Goal: Task Accomplishment & Management: Use online tool/utility

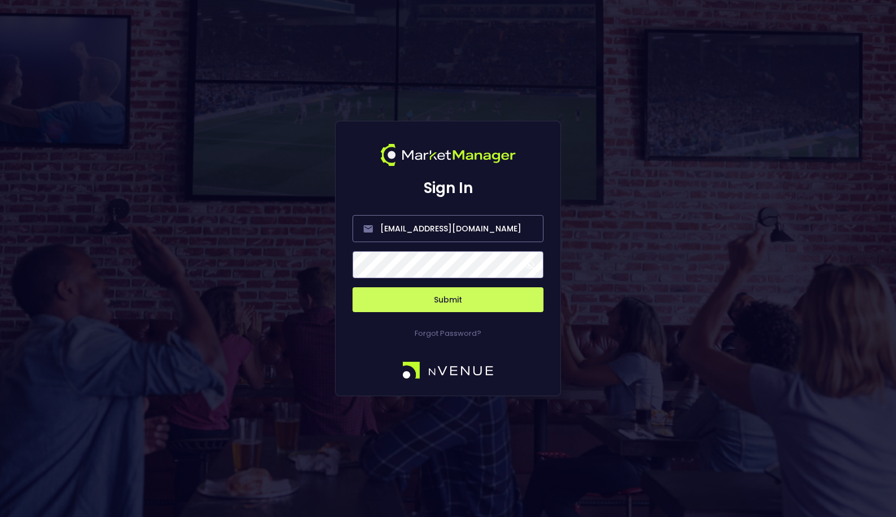
click at [444, 301] on button "Submit" at bounding box center [447, 299] width 191 height 25
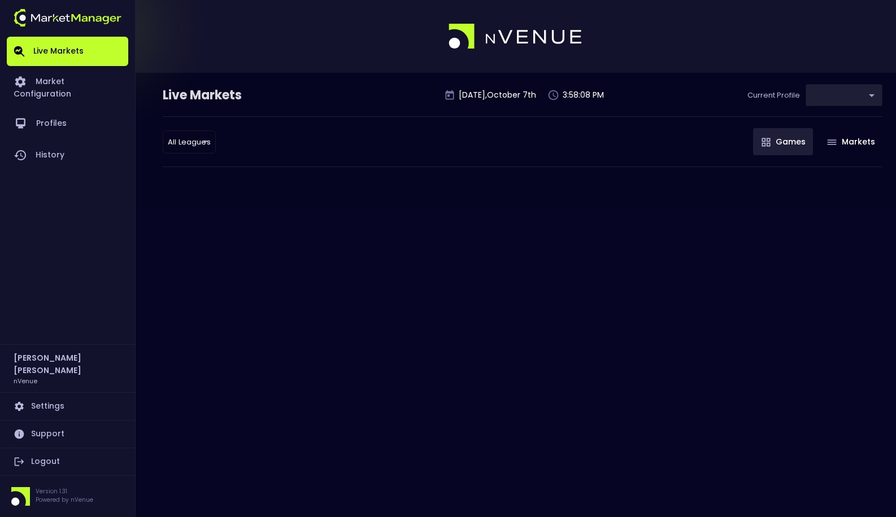
type input "0a763355-b225-40e6-8c79-2dda4ec7b2cf"
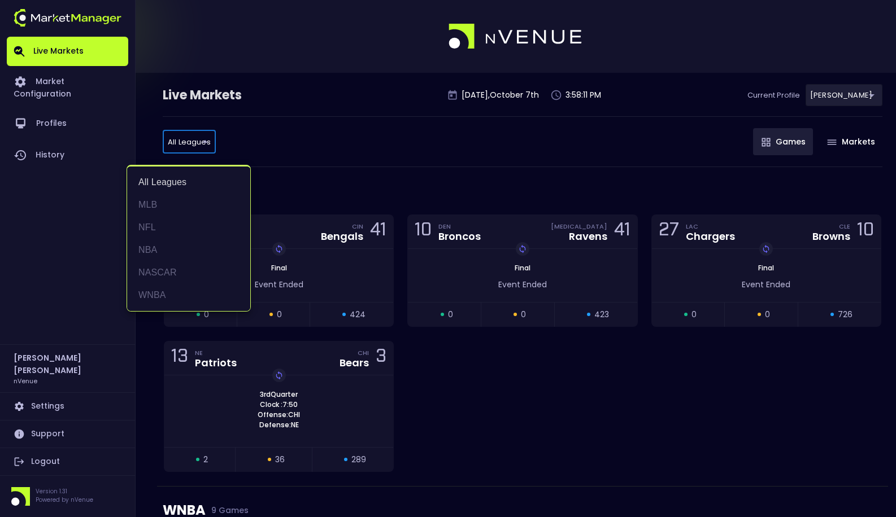
click at [286, 146] on div at bounding box center [448, 258] width 896 height 517
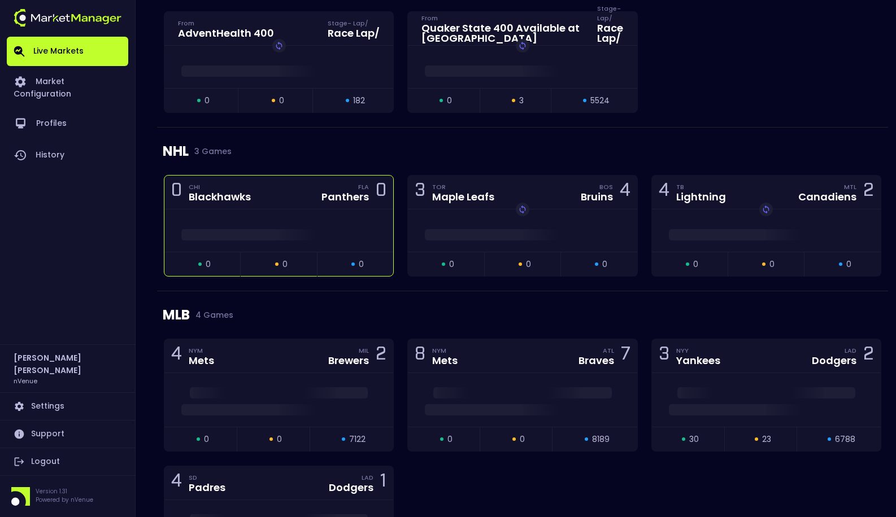
scroll to position [1037, 0]
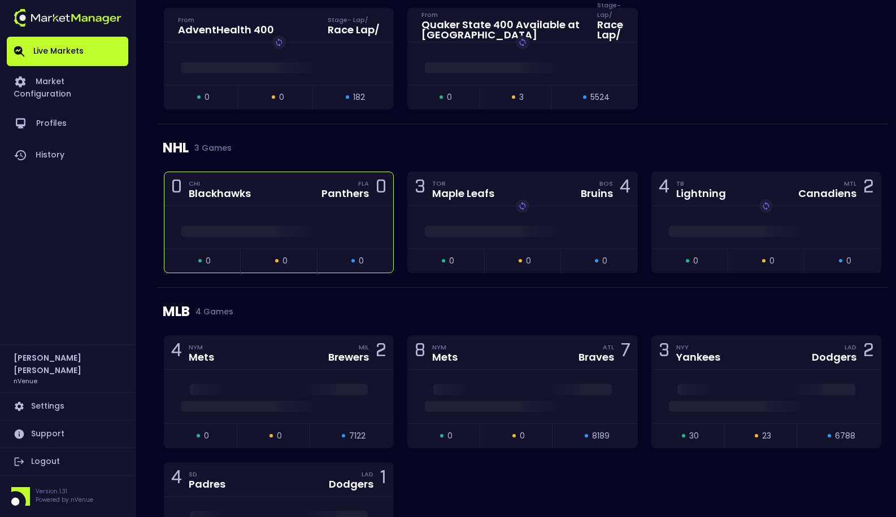
click at [264, 235] on span at bounding box center [278, 231] width 195 height 11
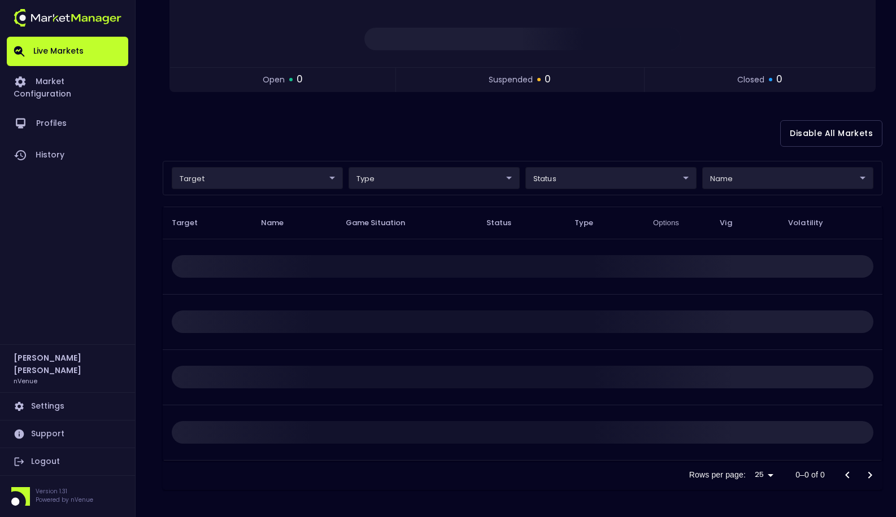
scroll to position [0, 0]
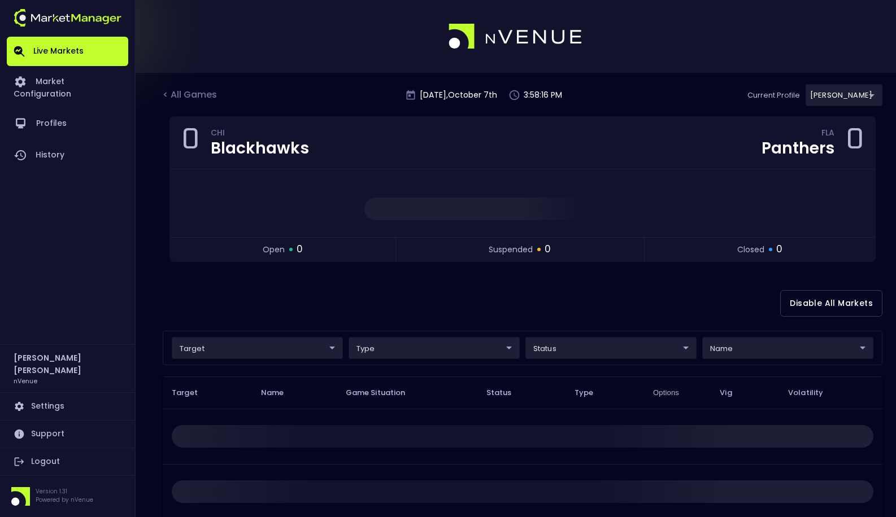
click at [479, 294] on div "Disable All Markets" at bounding box center [522, 303] width 719 height 55
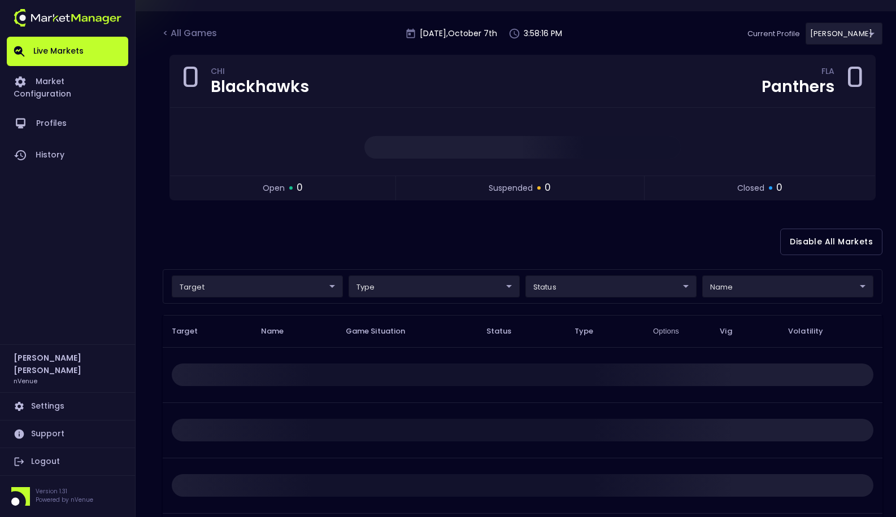
scroll to position [66, 0]
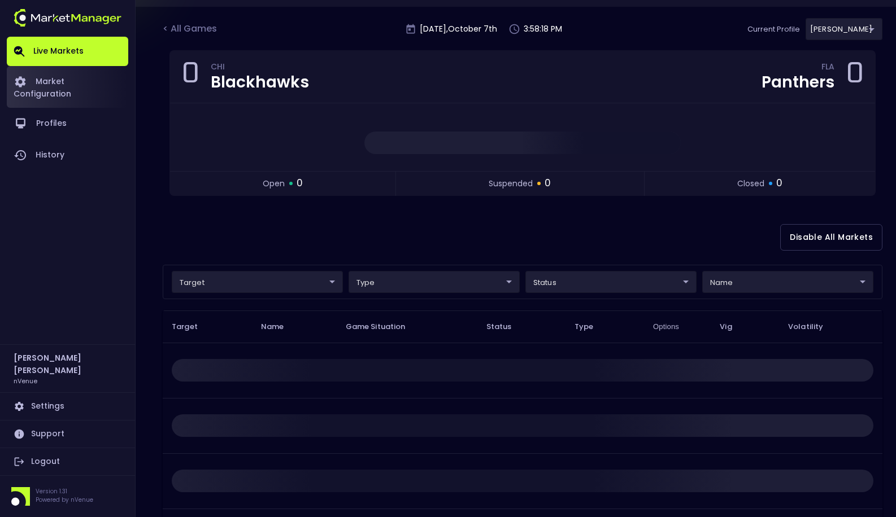
click at [75, 77] on link "Market Configuration" at bounding box center [67, 87] width 121 height 42
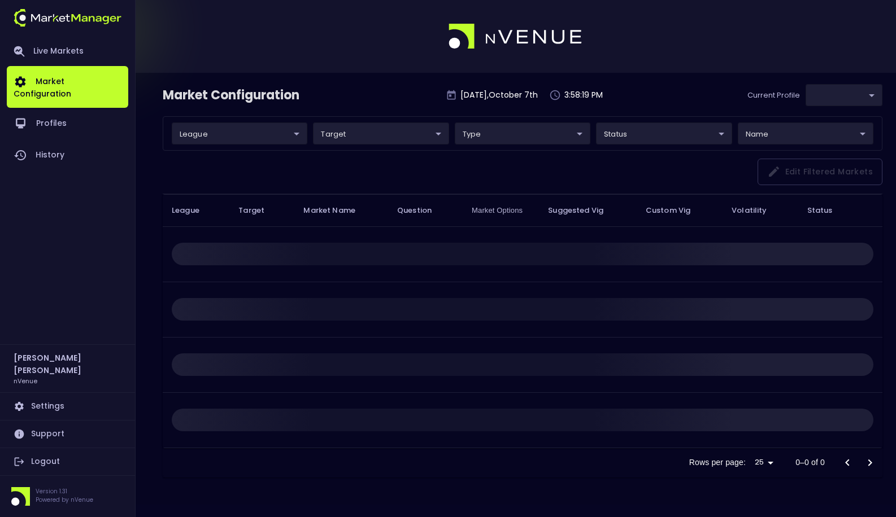
type input "0a763355-b225-40e6-8c79-2dda4ec7b2cf"
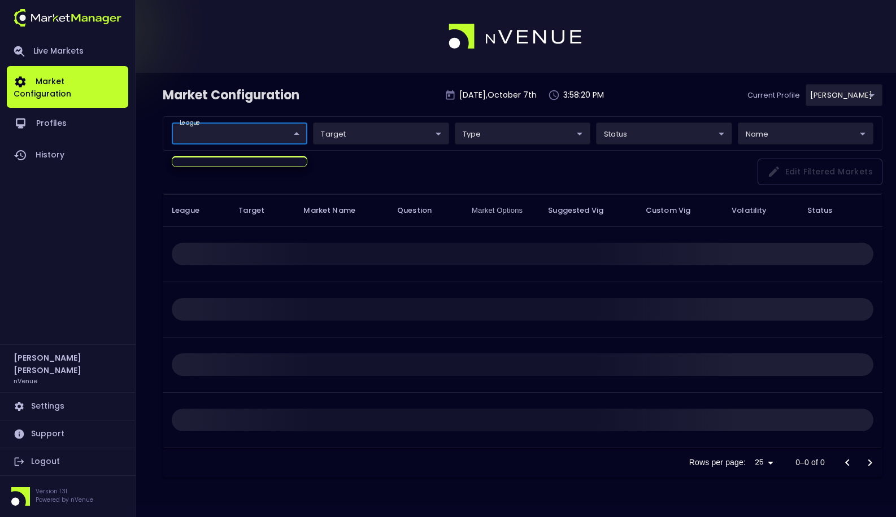
click at [258, 134] on body "Live Markets Market Configuration Profiles History [PERSON_NAME] nVenue Setting…" at bounding box center [448, 258] width 896 height 517
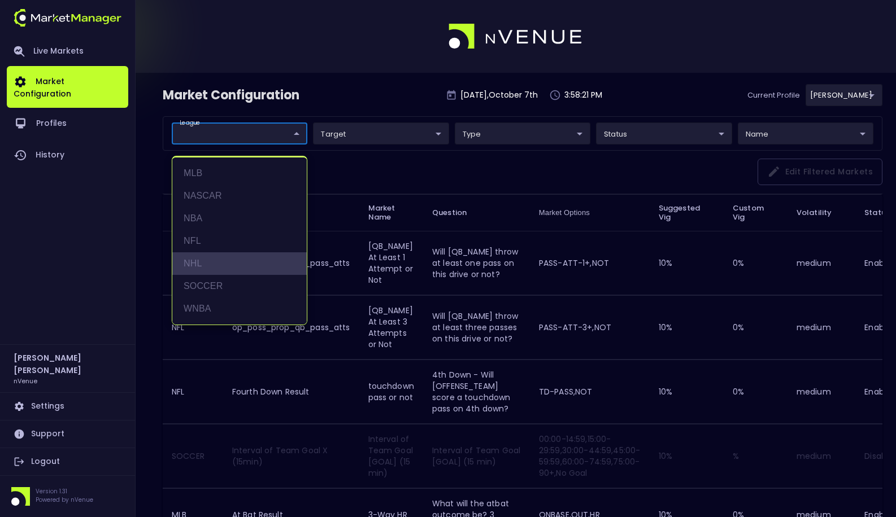
click at [225, 257] on li "NHL" at bounding box center [239, 263] width 134 height 23
type input "NHL"
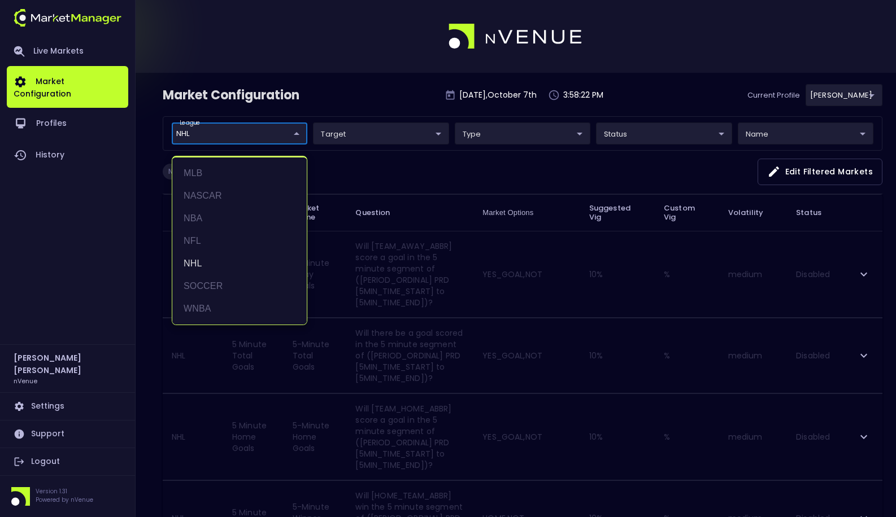
drag, startPoint x: 417, startPoint y: 168, endPoint x: 584, endPoint y: 174, distance: 167.3
click at [418, 167] on div at bounding box center [448, 258] width 896 height 517
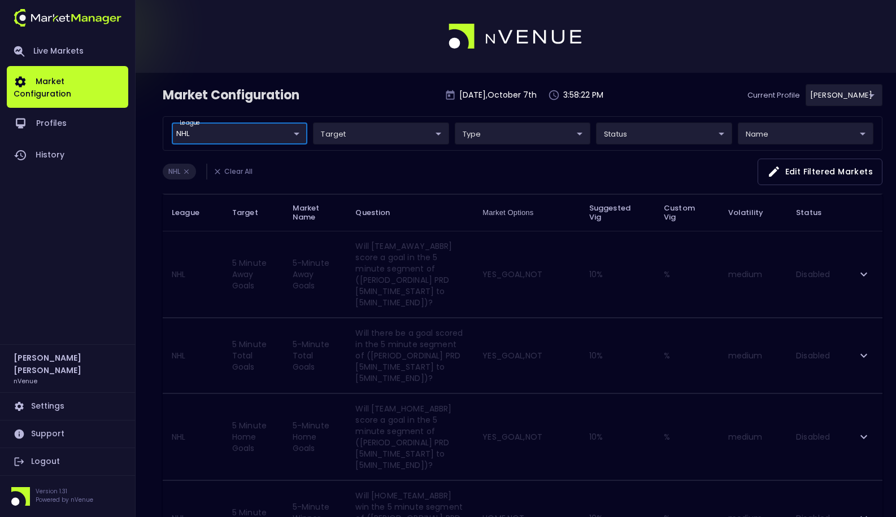
click at [837, 170] on button "Edit filtered markets" at bounding box center [819, 172] width 125 height 27
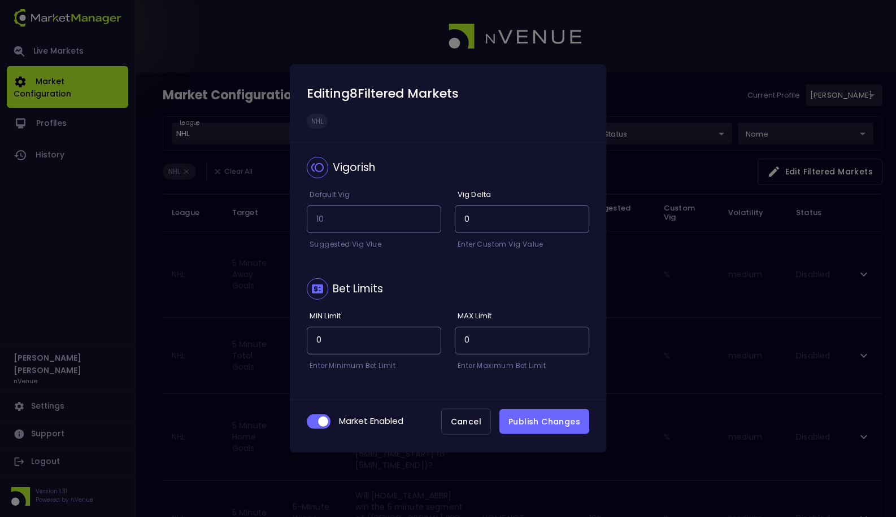
click at [328, 420] on input "checkbox" at bounding box center [323, 422] width 30 height 10
drag, startPoint x: 325, startPoint y: 420, endPoint x: 363, endPoint y: 424, distance: 37.5
click at [326, 420] on input "checkbox" at bounding box center [314, 422] width 30 height 10
checkbox input "true"
click at [548, 423] on button "Publish Changes" at bounding box center [544, 421] width 90 height 25
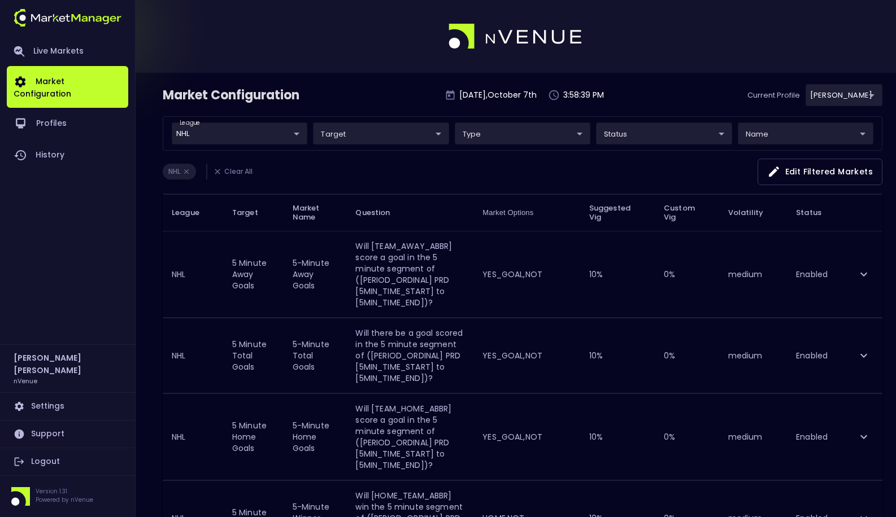
drag, startPoint x: 475, startPoint y: 175, endPoint x: 160, endPoint y: 149, distance: 316.7
click at [472, 174] on div "NHL Clear All Edit filtered markets" at bounding box center [522, 177] width 719 height 36
click at [41, 42] on link "Live Markets" at bounding box center [67, 51] width 121 height 29
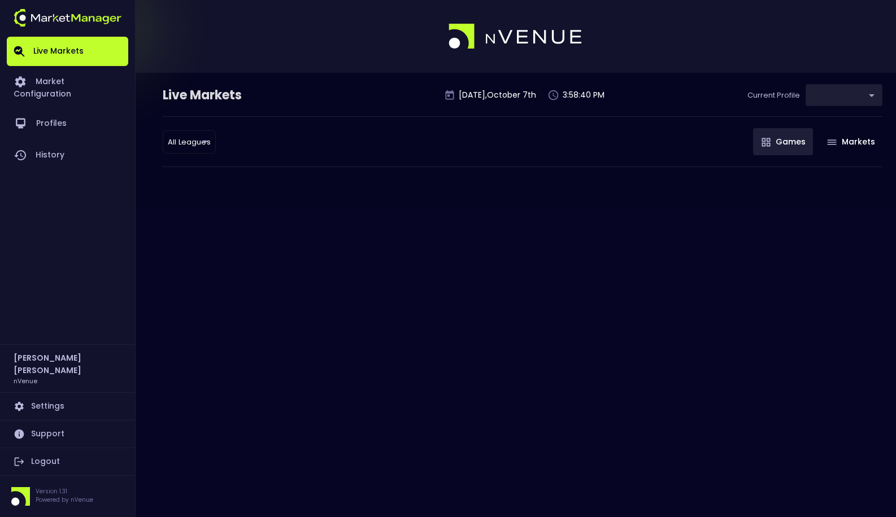
type input "0a763355-b225-40e6-8c79-2dda4ec7b2cf"
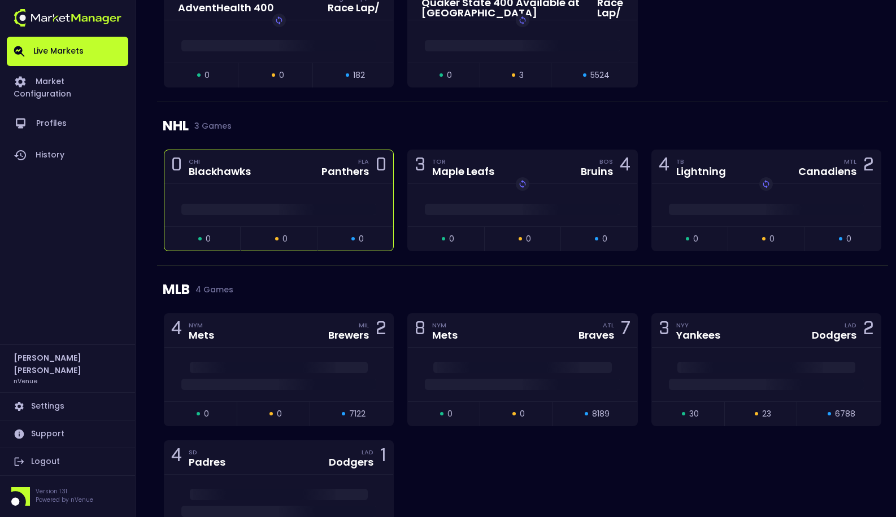
scroll to position [1057, 0]
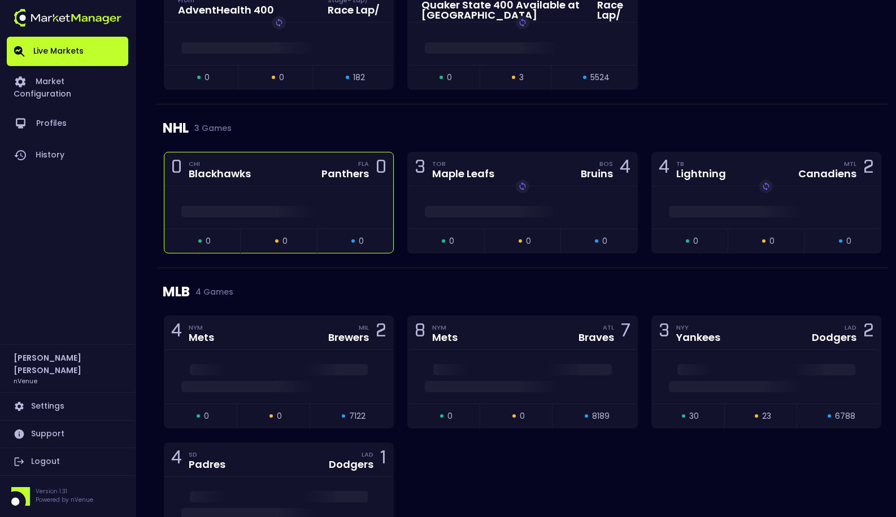
click at [261, 208] on span at bounding box center [278, 211] width 195 height 11
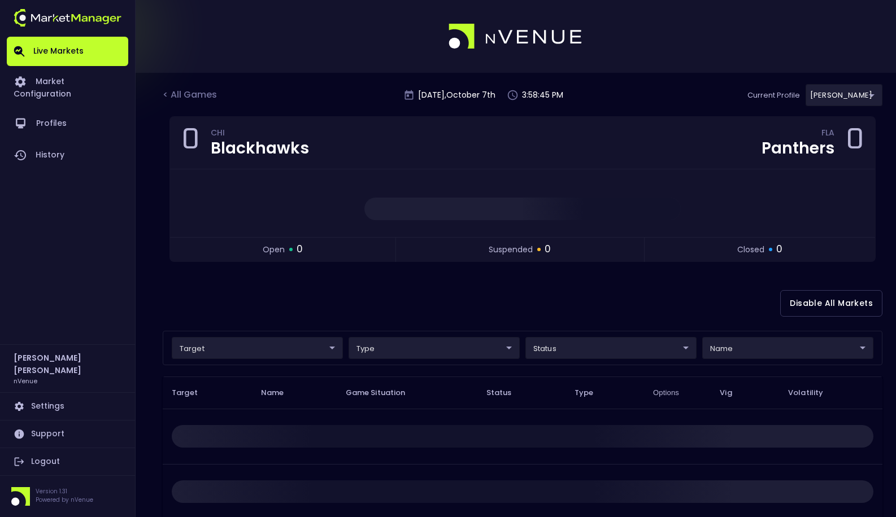
click at [468, 307] on div "Disable All Markets" at bounding box center [522, 303] width 719 height 55
click at [181, 307] on div "Disable All Markets" at bounding box center [522, 303] width 719 height 55
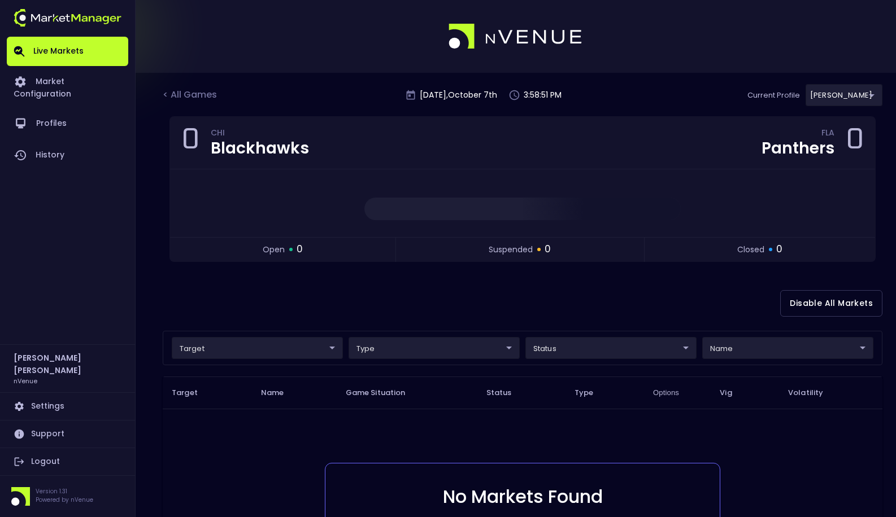
click at [300, 308] on div "Disable All Markets" at bounding box center [522, 303] width 719 height 55
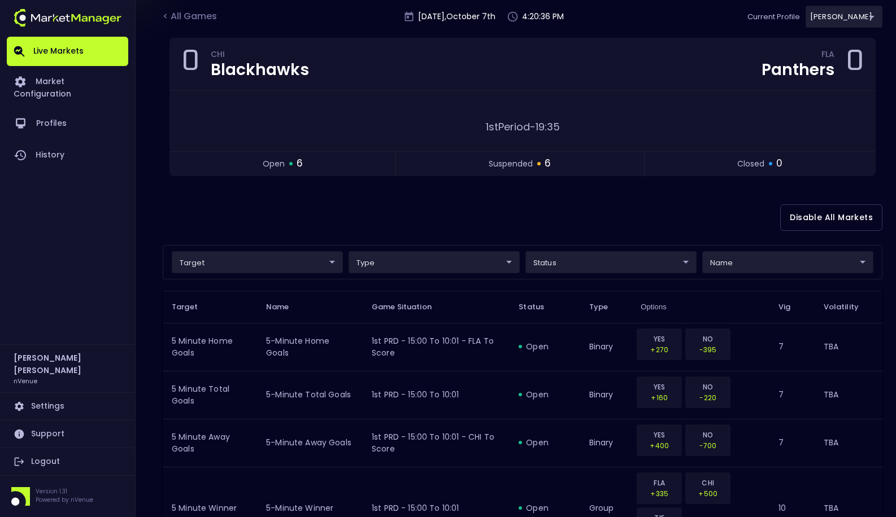
scroll to position [81, 0]
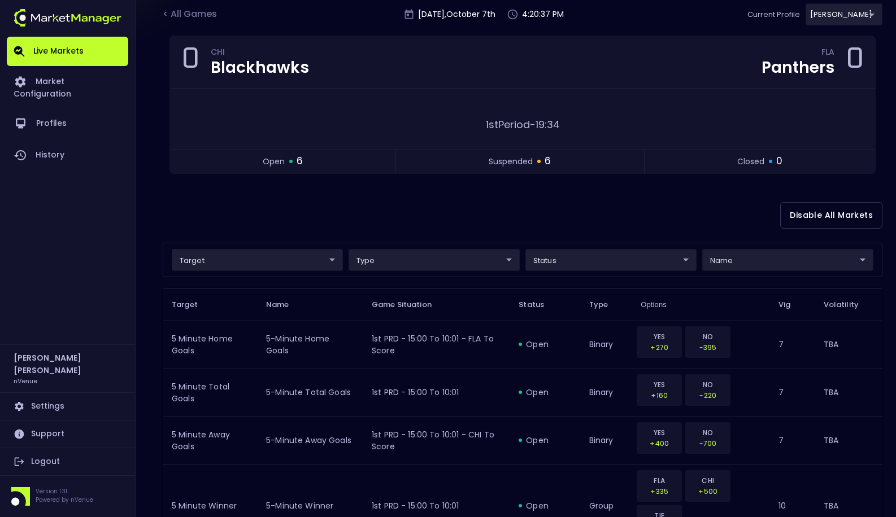
click at [582, 217] on div "Disable All Markets" at bounding box center [522, 215] width 719 height 55
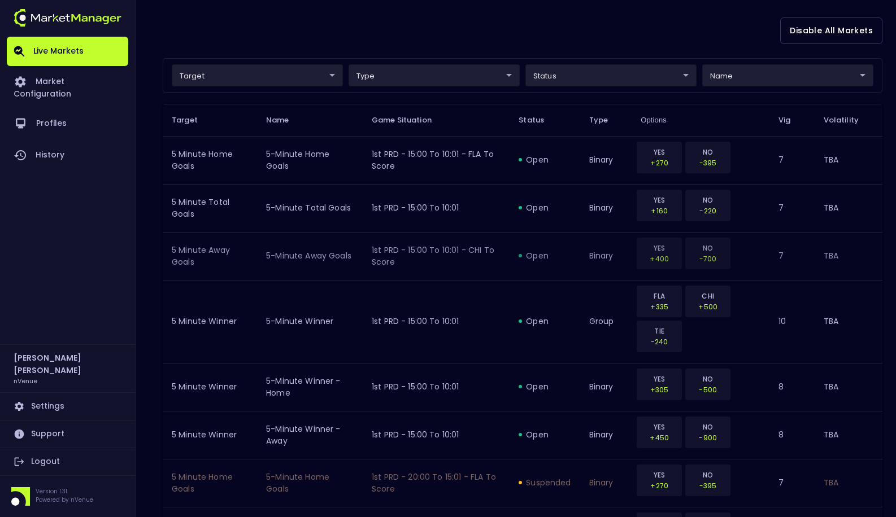
scroll to position [261, 0]
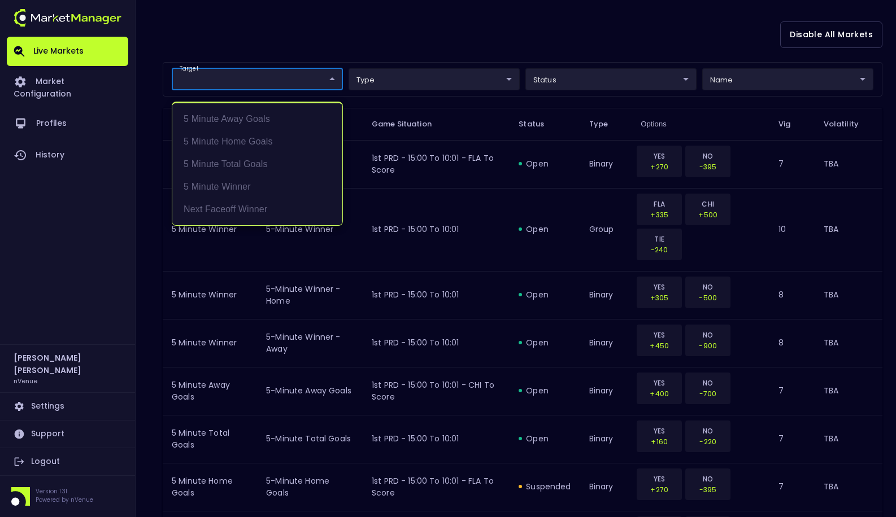
click at [265, 85] on body "Live Markets Market Configuration Profiles History [PERSON_NAME] nVenue Setting…" at bounding box center [448, 453] width 896 height 1428
click at [274, 207] on li "Next Faceoff Winner" at bounding box center [257, 209] width 170 height 23
type input "Next Faceoff Winner"
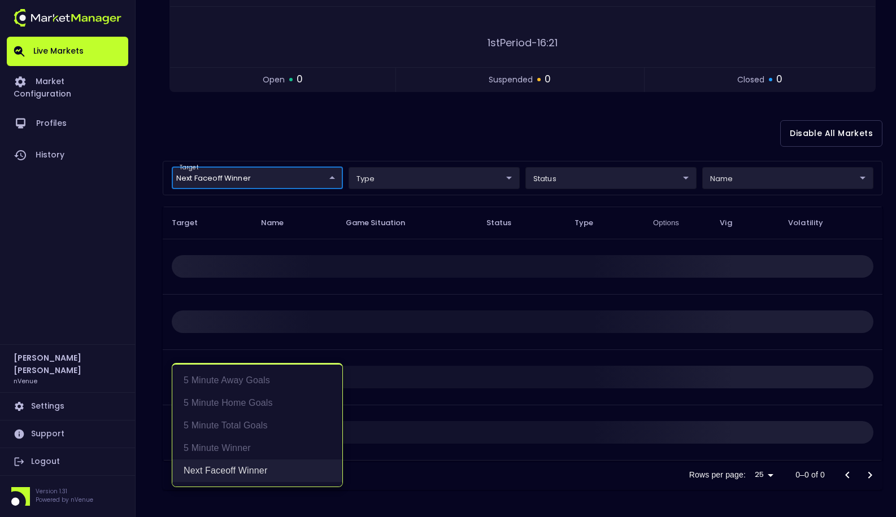
scroll to position [0, 0]
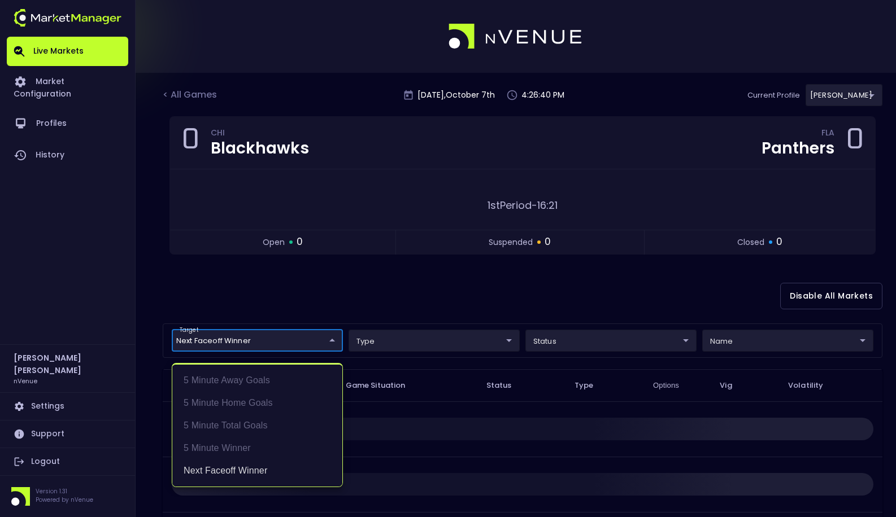
drag, startPoint x: 429, startPoint y: 295, endPoint x: 422, endPoint y: 290, distance: 8.5
click at [429, 295] on div at bounding box center [448, 258] width 896 height 517
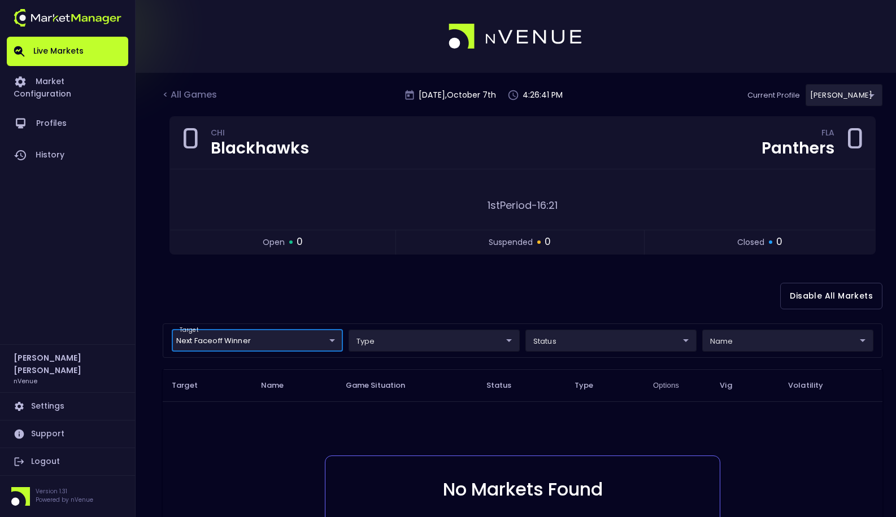
click at [254, 345] on body "Live Markets Market Configuration Profiles History [PERSON_NAME] nVenue Setting…" at bounding box center [448, 340] width 896 height 680
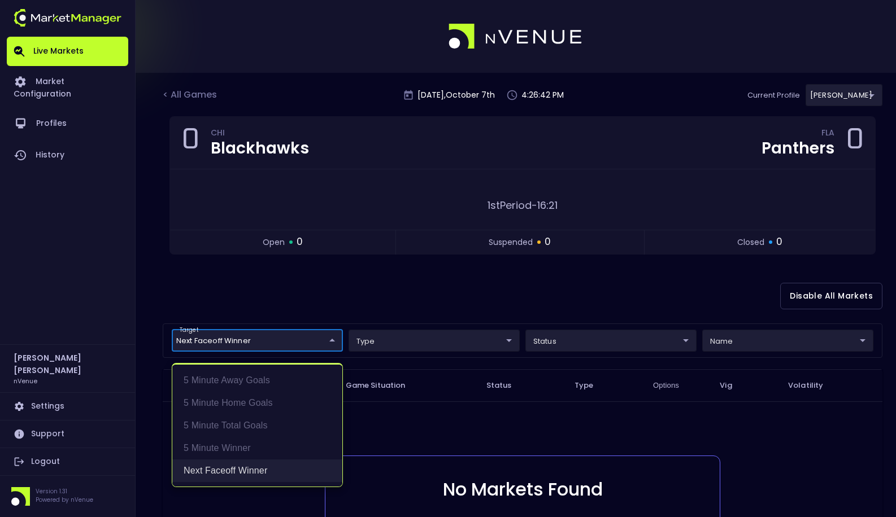
click at [263, 472] on li "Next Faceoff Winner" at bounding box center [257, 471] width 170 height 23
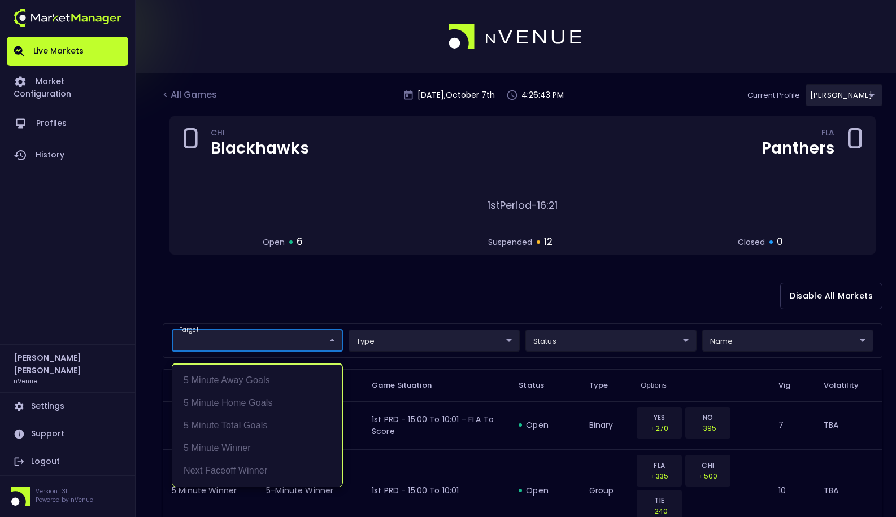
click at [373, 276] on div at bounding box center [448, 258] width 896 height 517
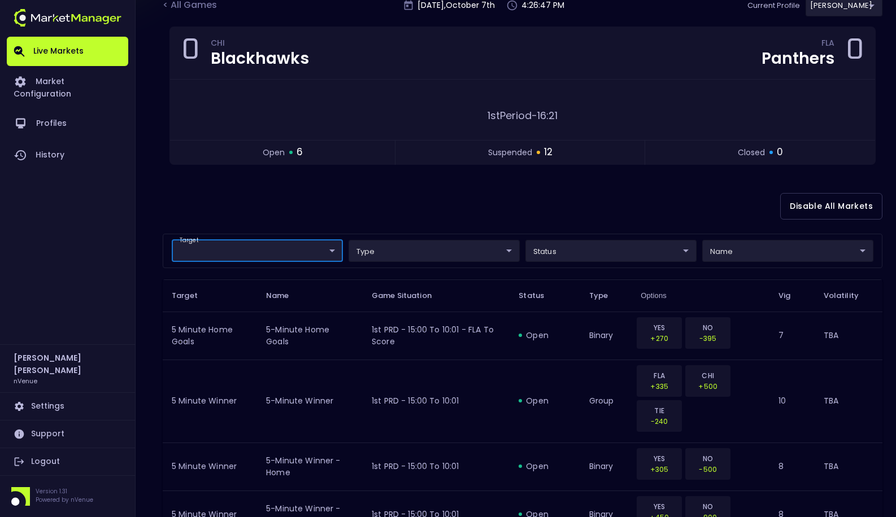
scroll to position [88, 0]
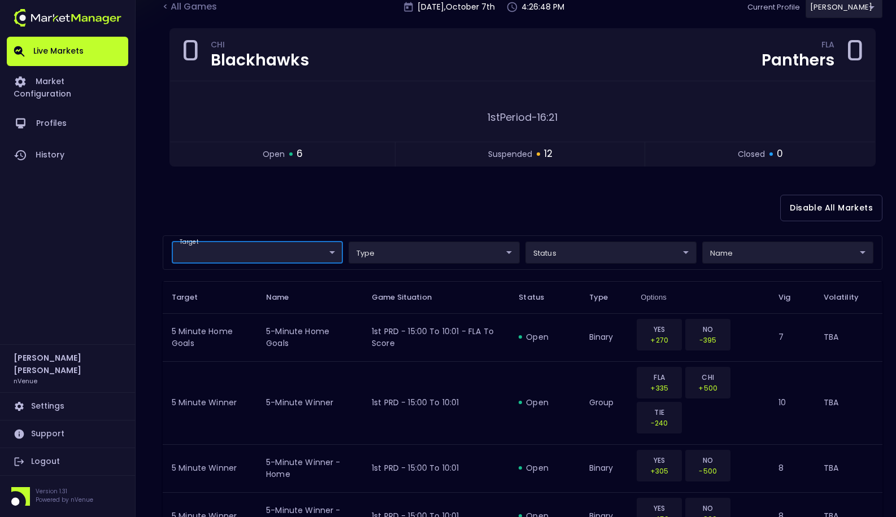
click at [375, 188] on div "Disable All Markets" at bounding box center [522, 208] width 719 height 55
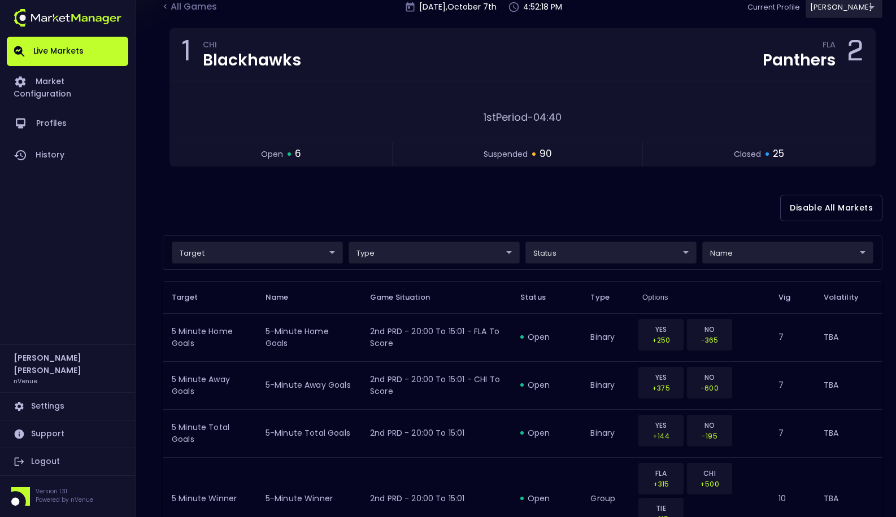
click at [523, 201] on div "Disable All Markets" at bounding box center [522, 208] width 719 height 55
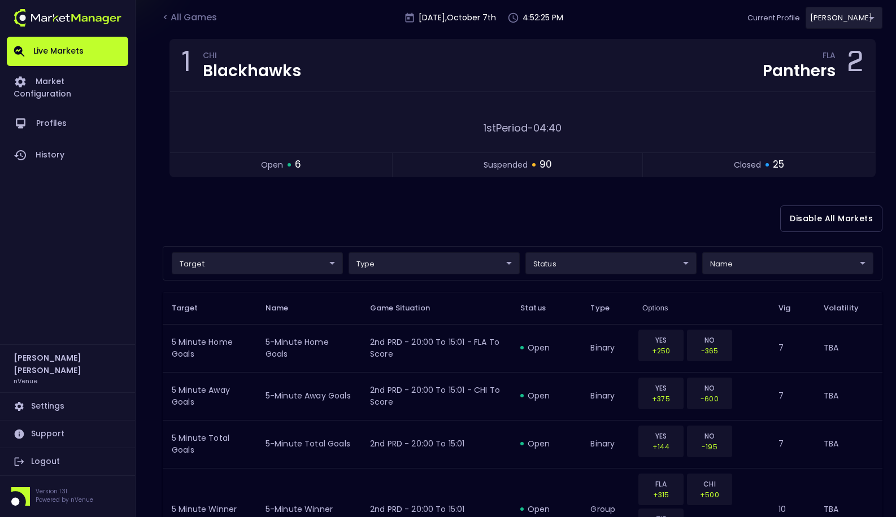
scroll to position [27, 0]
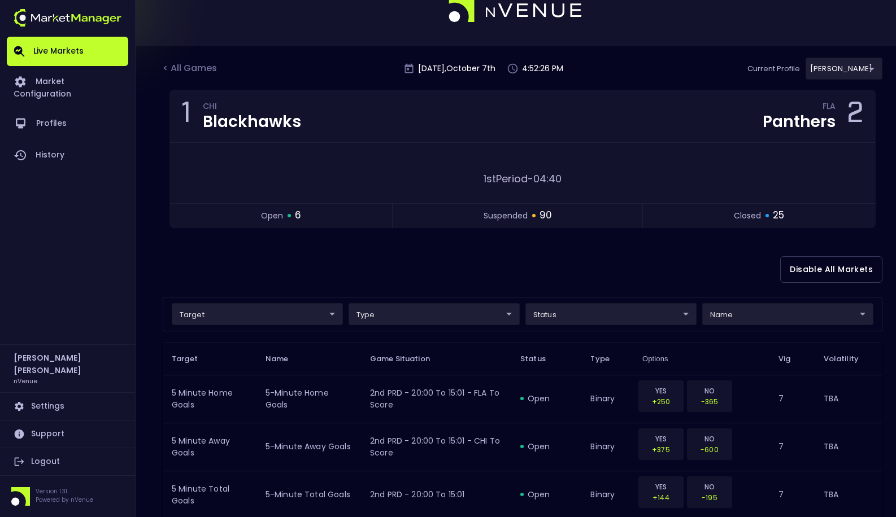
click at [428, 261] on div "Disable All Markets" at bounding box center [522, 269] width 719 height 55
click at [102, 77] on link "Market Configuration" at bounding box center [67, 87] width 121 height 42
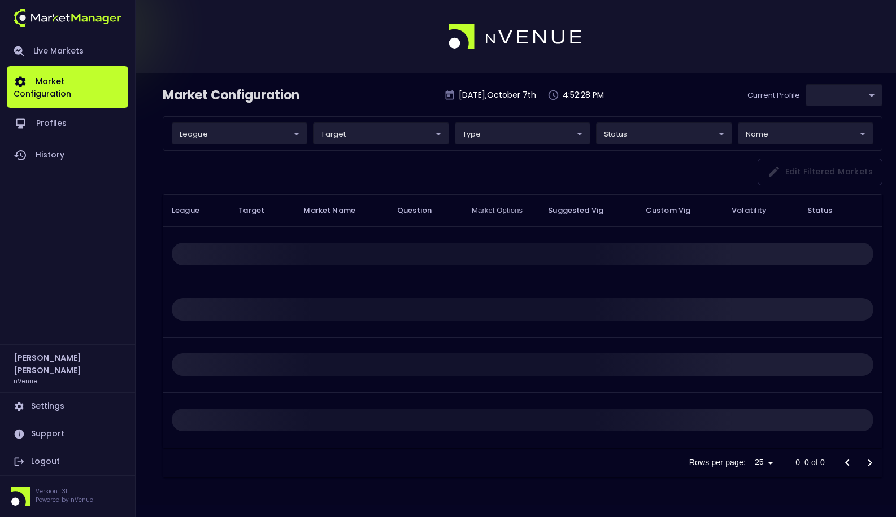
type input "0a763355-b225-40e6-8c79-2dda4ec7b2cf"
click at [233, 130] on body "Live Markets Market Configuration Profiles History [PERSON_NAME] nVenue Setting…" at bounding box center [448, 258] width 896 height 517
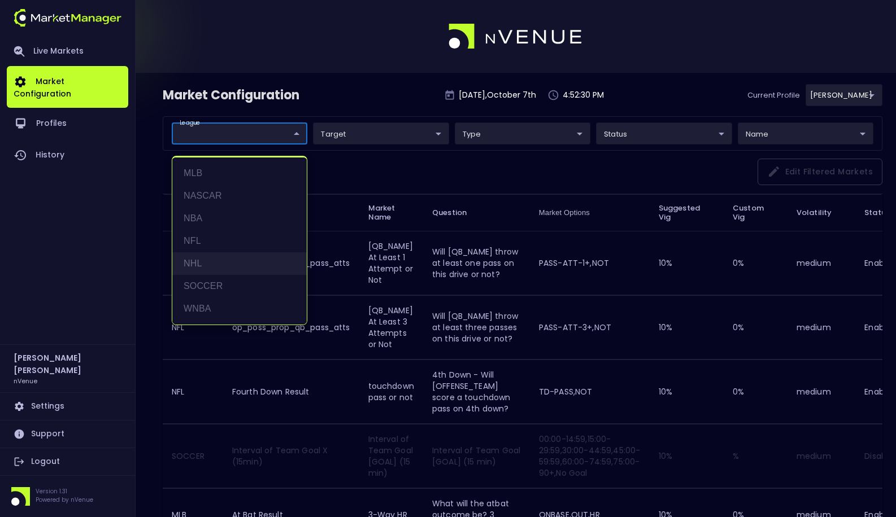
click at [252, 262] on li "NHL" at bounding box center [239, 263] width 134 height 23
type input "NHL"
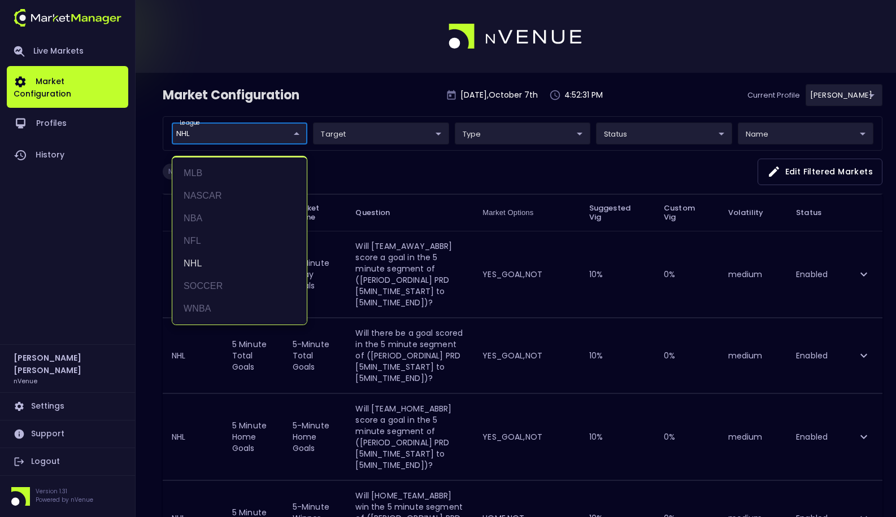
click at [397, 170] on div at bounding box center [448, 258] width 896 height 517
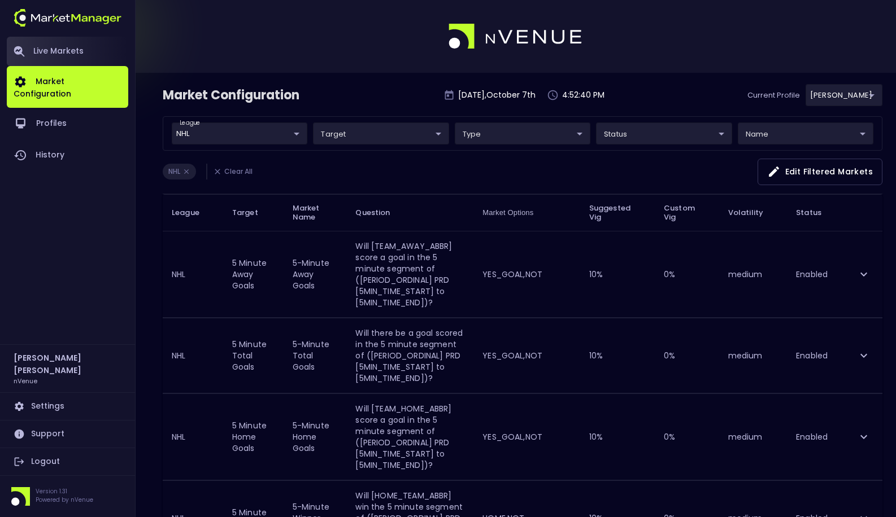
click at [75, 59] on link "Live Markets" at bounding box center [67, 51] width 121 height 29
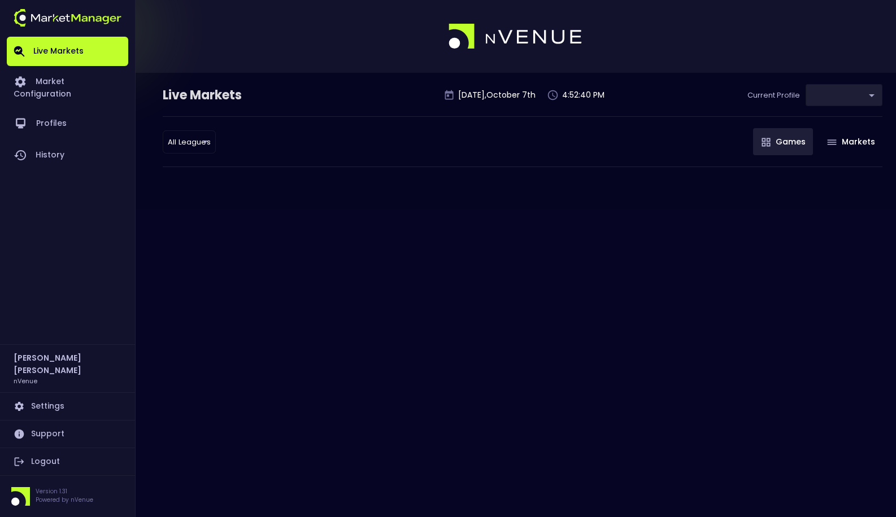
type input "0a763355-b225-40e6-8c79-2dda4ec7b2cf"
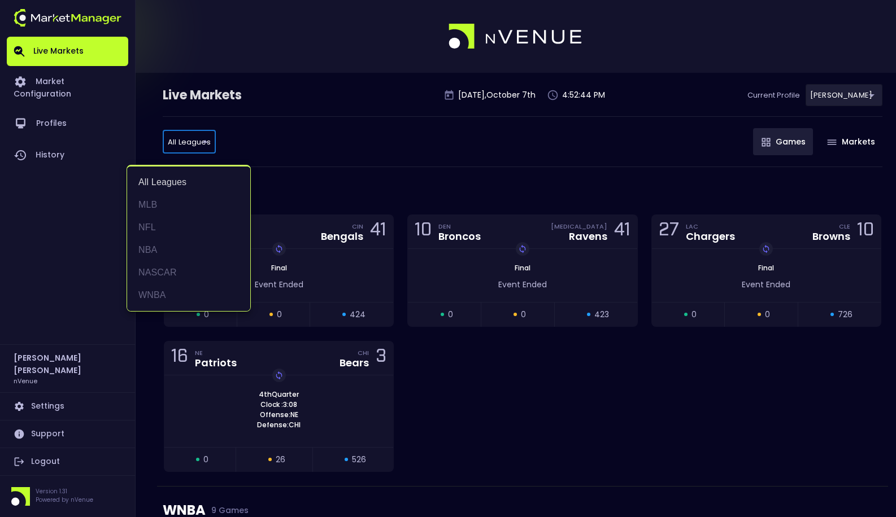
click at [313, 168] on div at bounding box center [448, 258] width 896 height 517
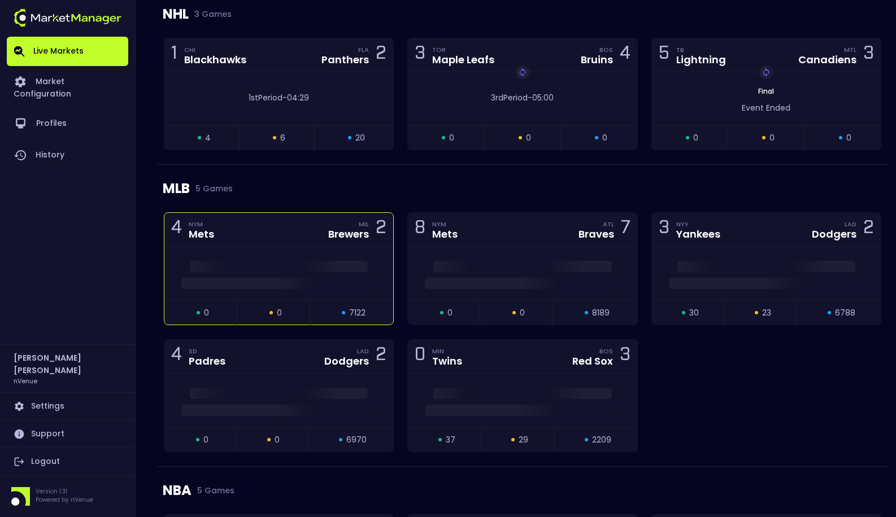
scroll to position [1264, 0]
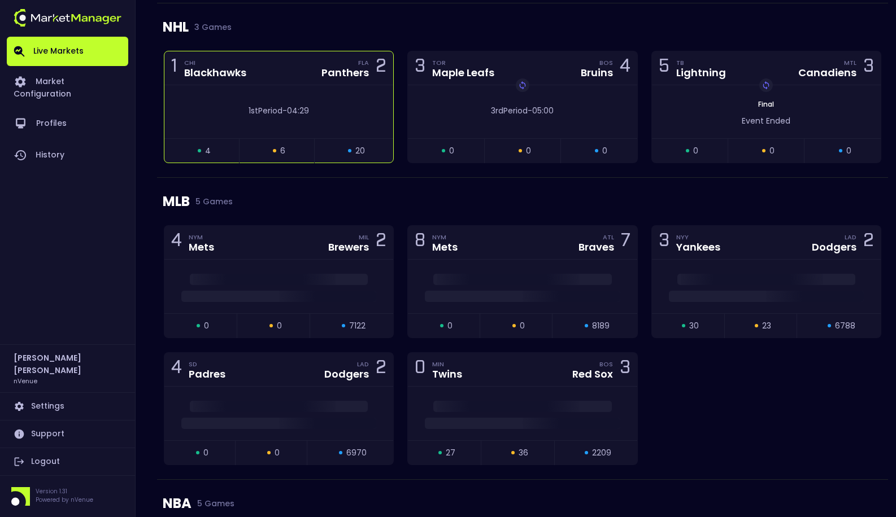
click at [303, 114] on span "04:29" at bounding box center [298, 110] width 22 height 11
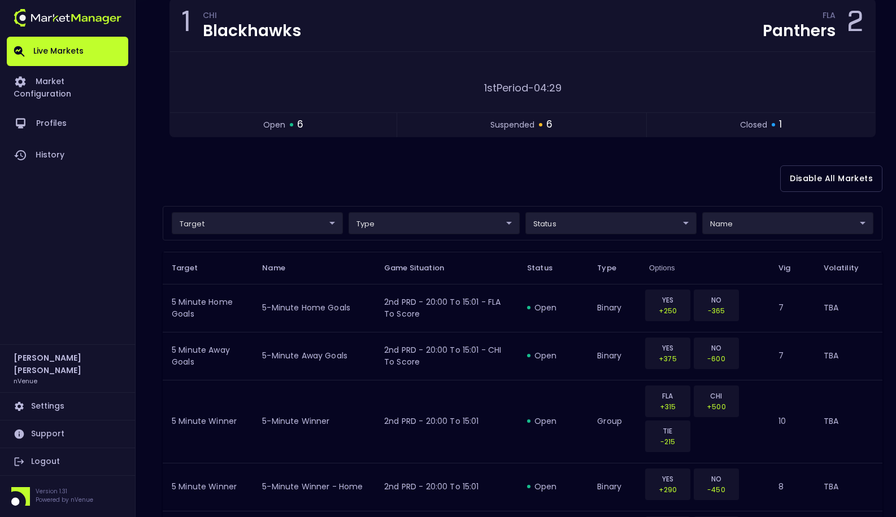
click at [342, 178] on div "Disable All Markets" at bounding box center [522, 178] width 719 height 55
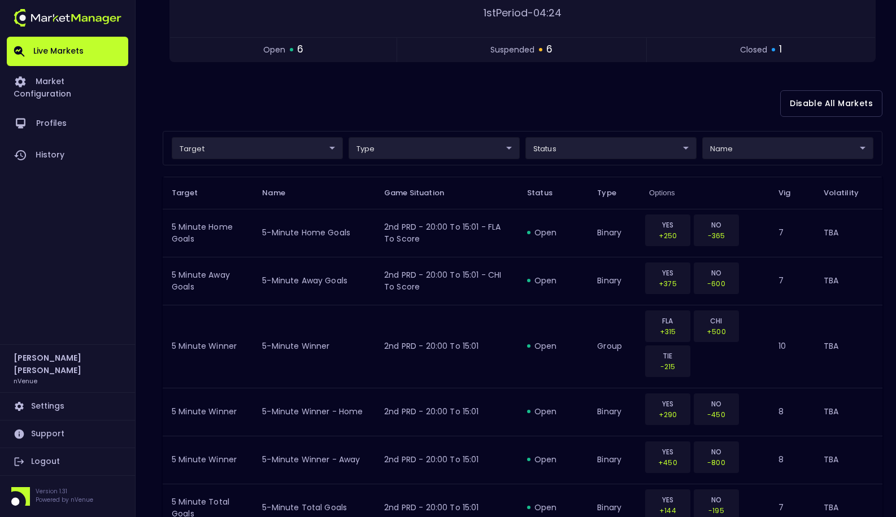
scroll to position [195, 0]
click at [519, 112] on div "Disable All Markets" at bounding box center [522, 101] width 719 height 55
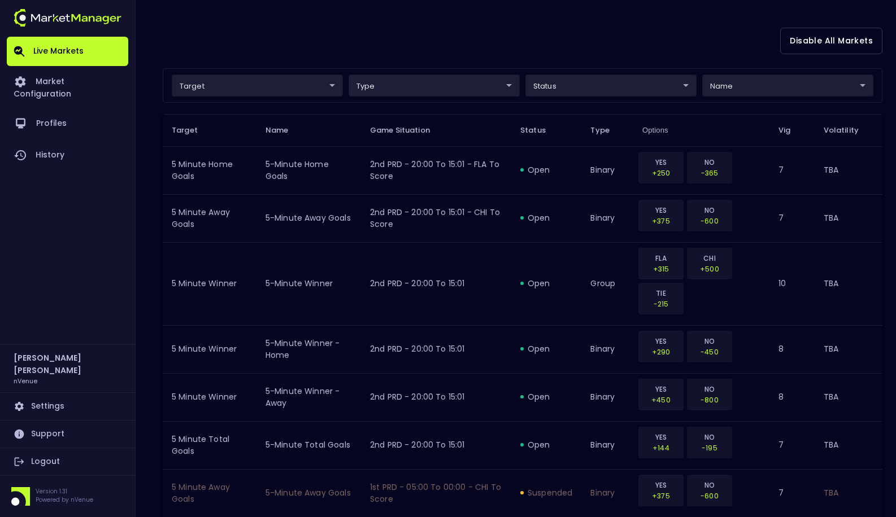
scroll to position [0, 0]
